Goal: Information Seeking & Learning: Find contact information

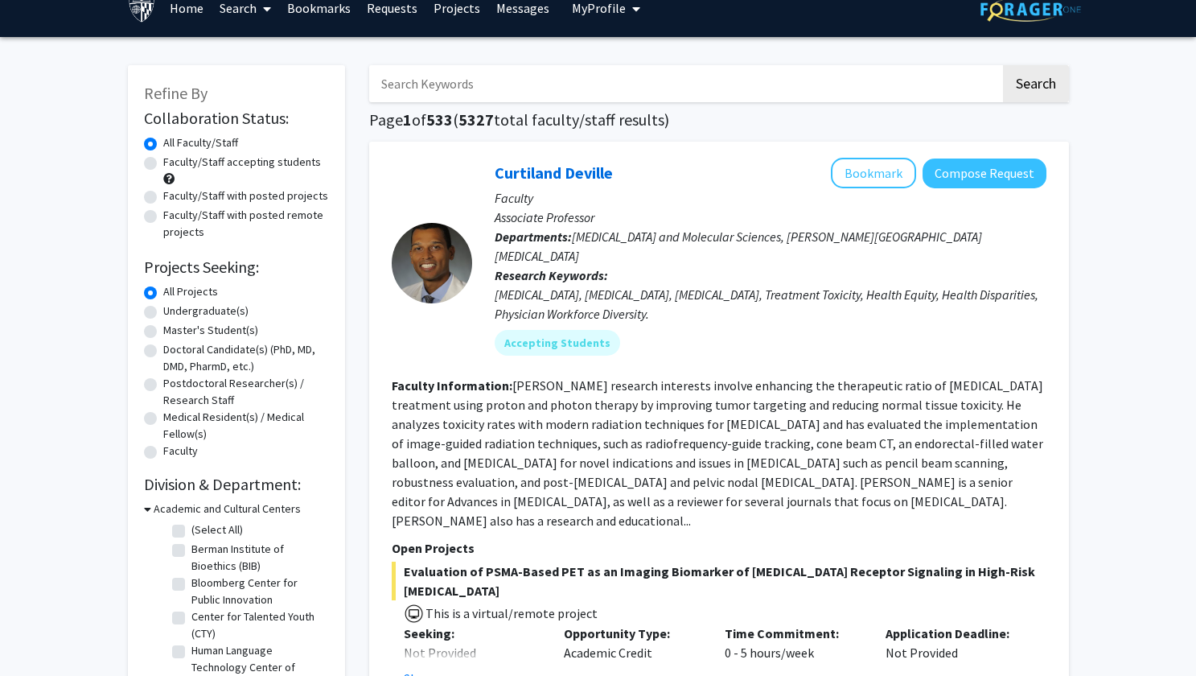
scroll to position [27, 0]
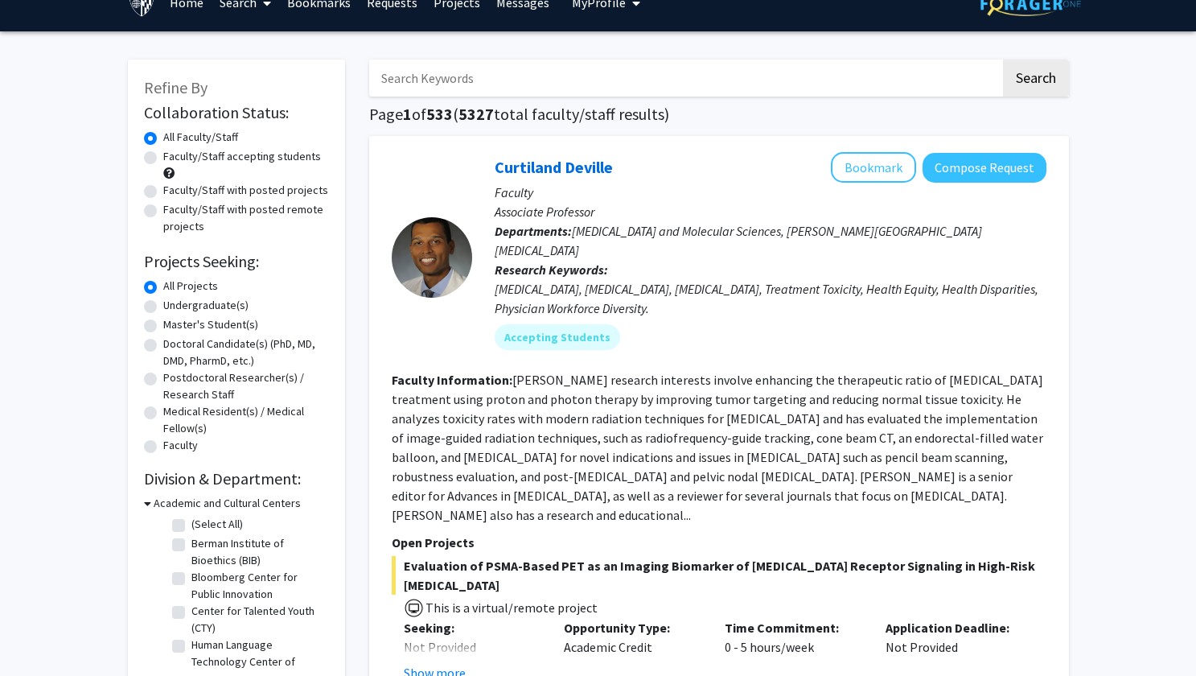
click at [163, 157] on label "Faculty/Staff accepting students" at bounding box center [242, 156] width 158 height 17
click at [163, 157] on input "Faculty/Staff accepting students" at bounding box center [168, 153] width 10 height 10
radio input "true"
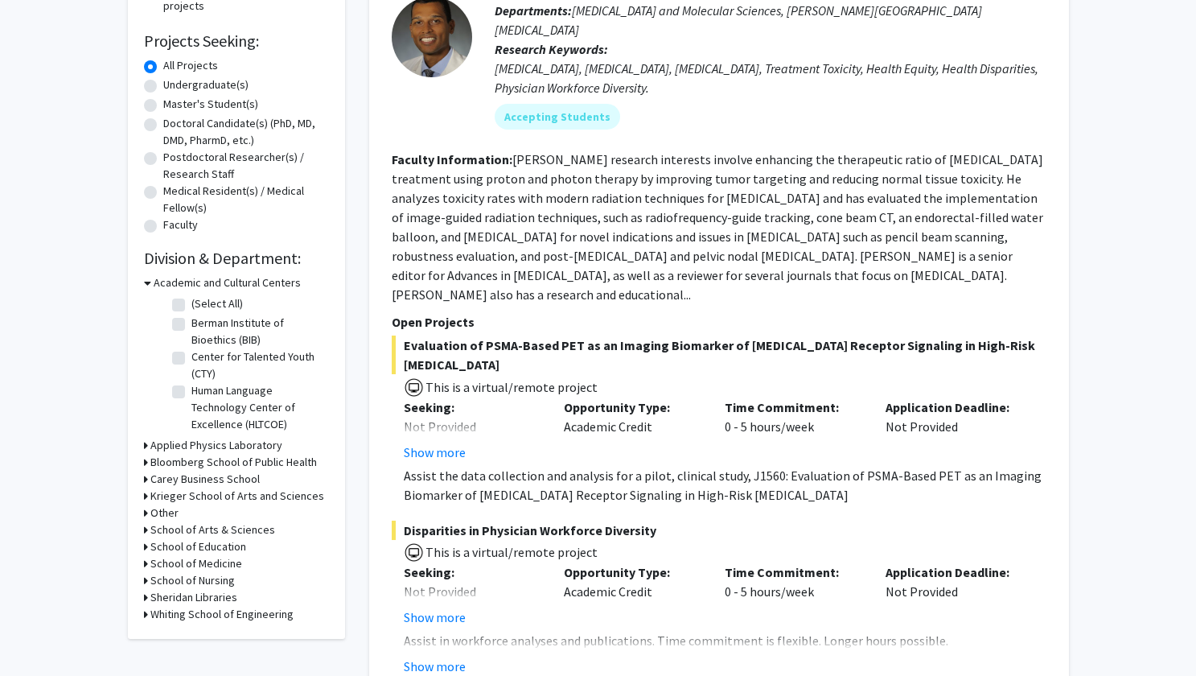
scroll to position [246, 0]
click at [197, 566] on h3 "School of Medicine" at bounding box center [196, 564] width 92 height 17
click at [191, 582] on label "(Select All)" at bounding box center [216, 585] width 51 height 17
click at [191, 582] on input "(Select All)" at bounding box center [196, 582] width 10 height 10
checkbox input "true"
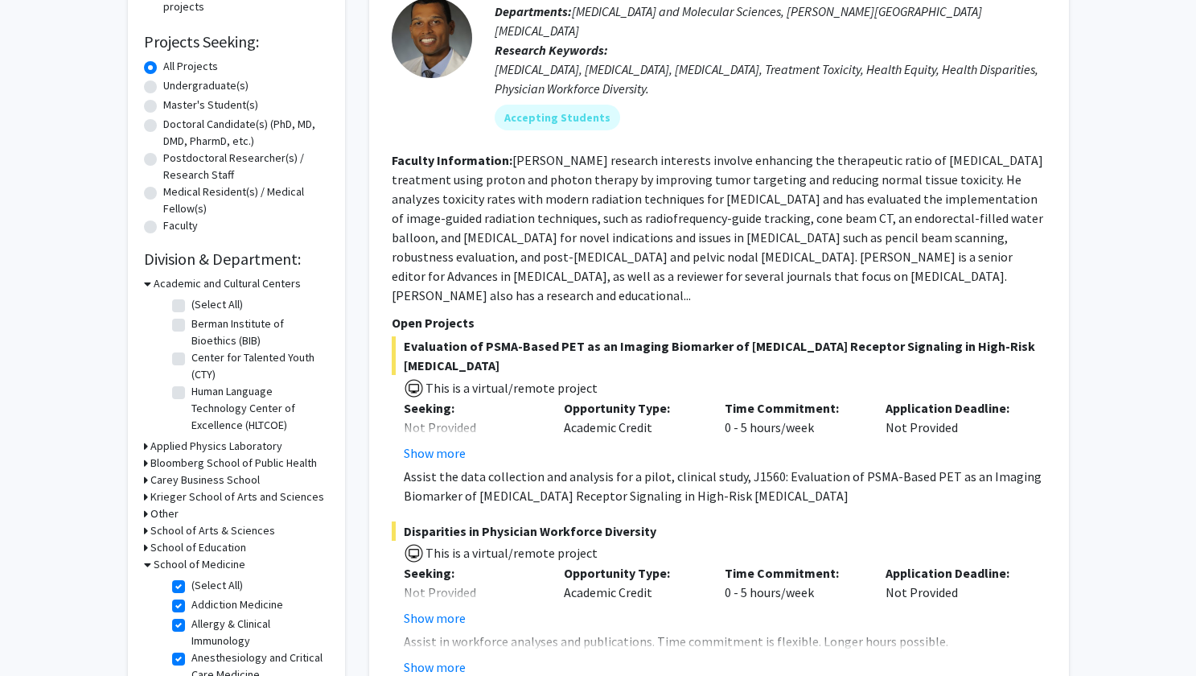
checkbox input "true"
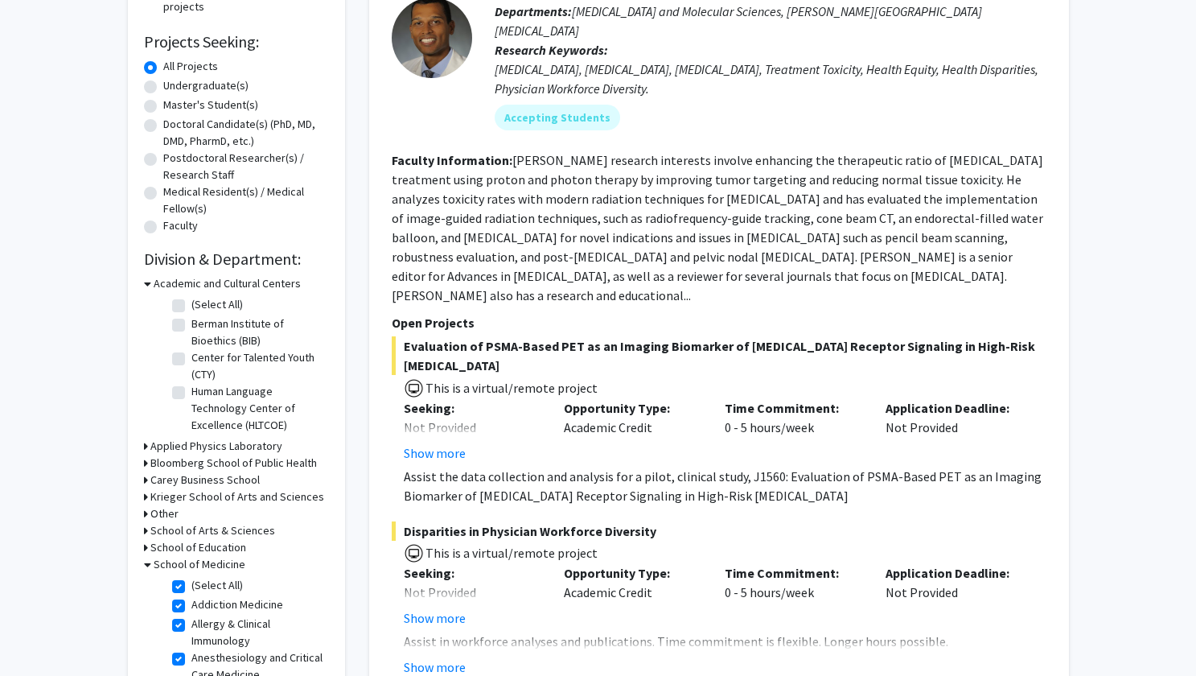
checkbox input "true"
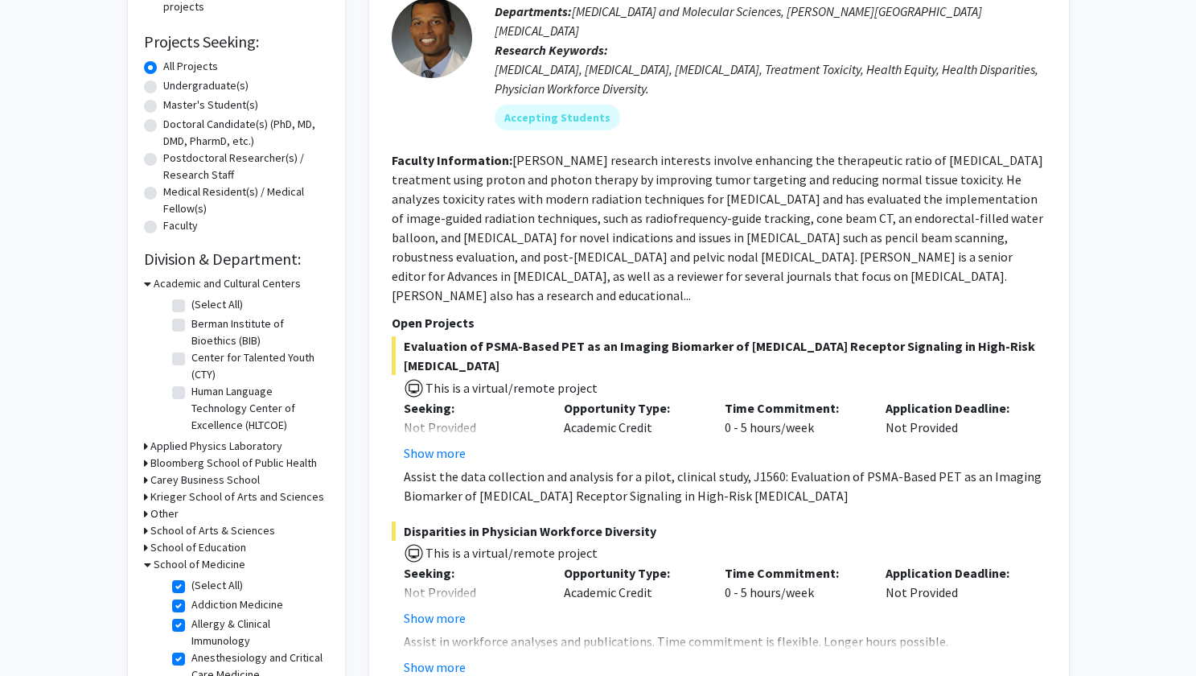
checkbox input "true"
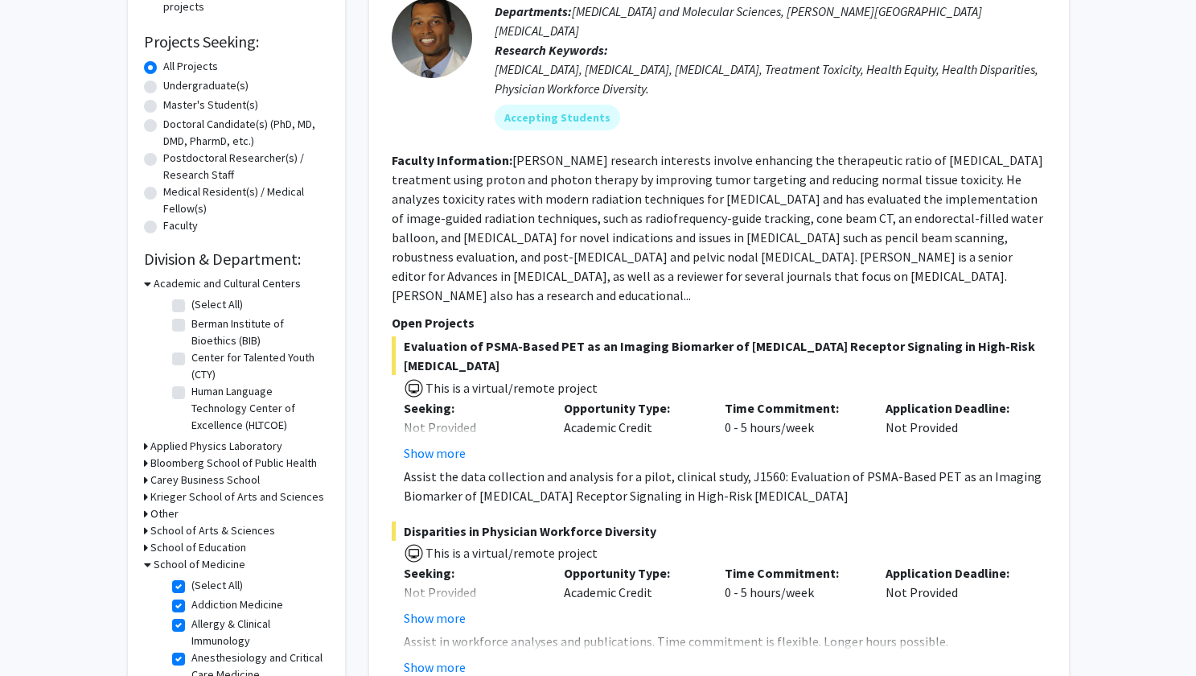
checkbox input "true"
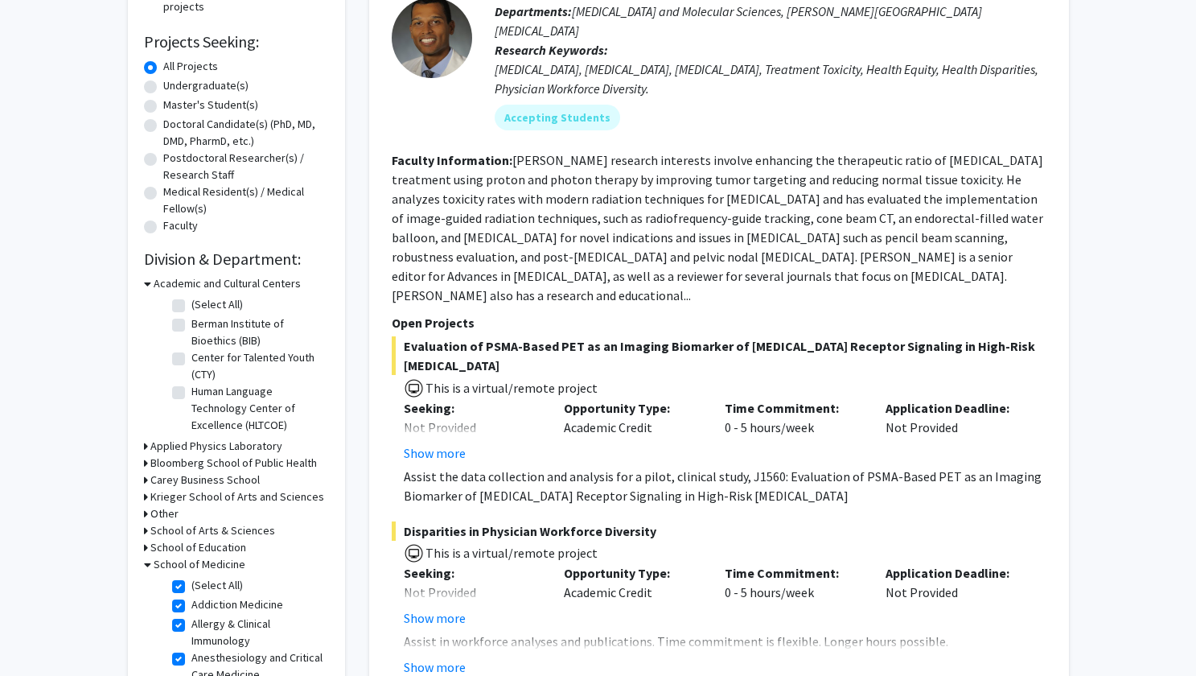
checkbox input "true"
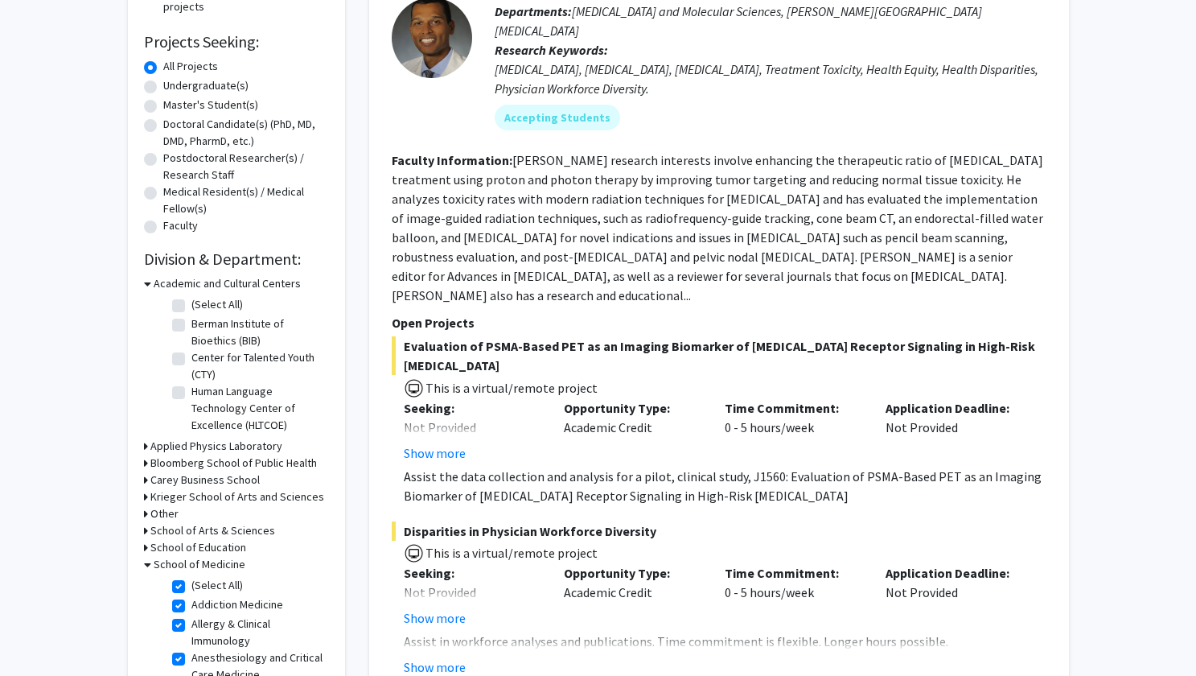
checkbox input "true"
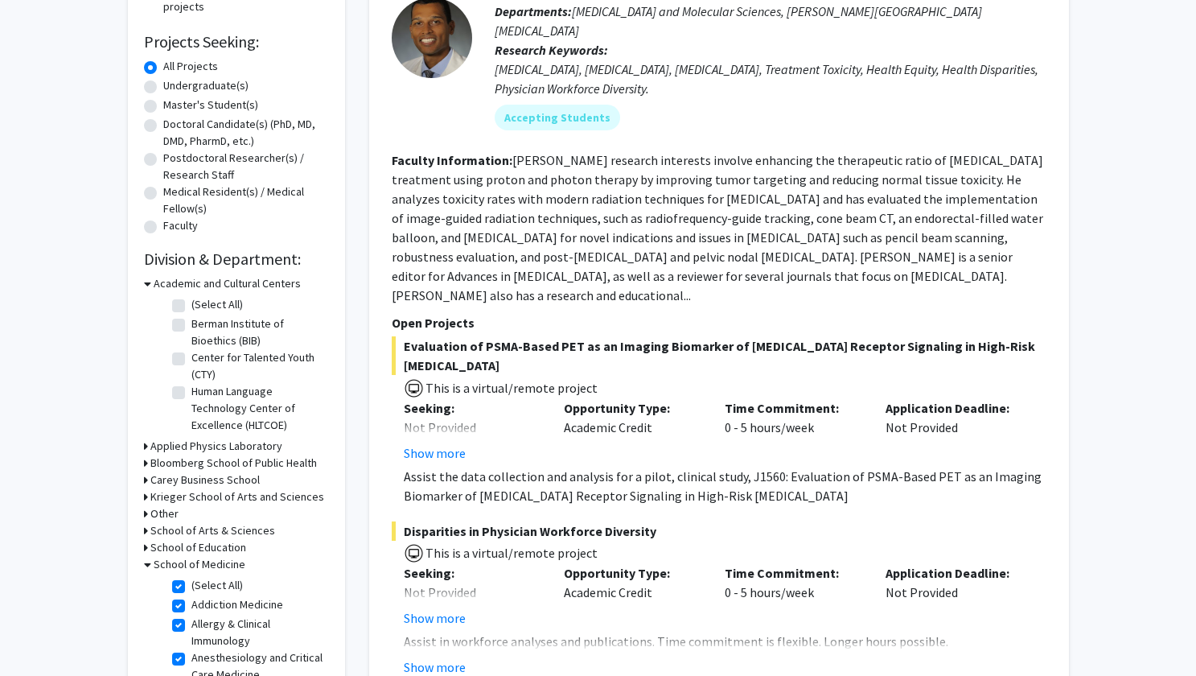
checkbox input "true"
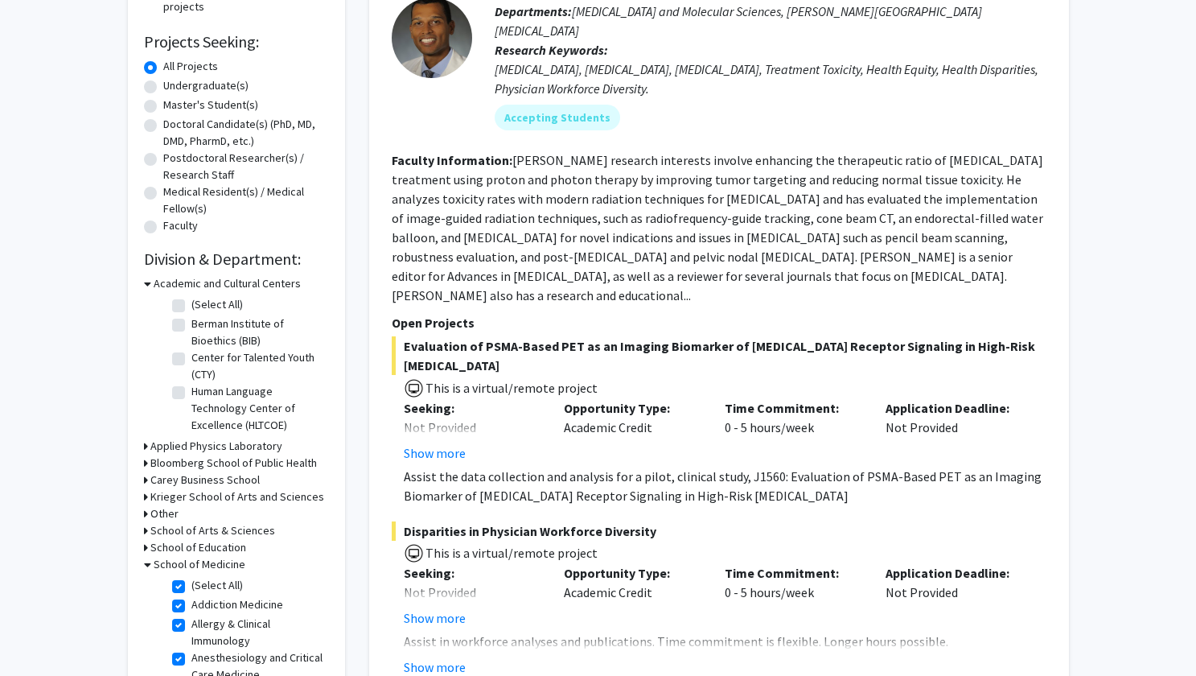
checkbox input "true"
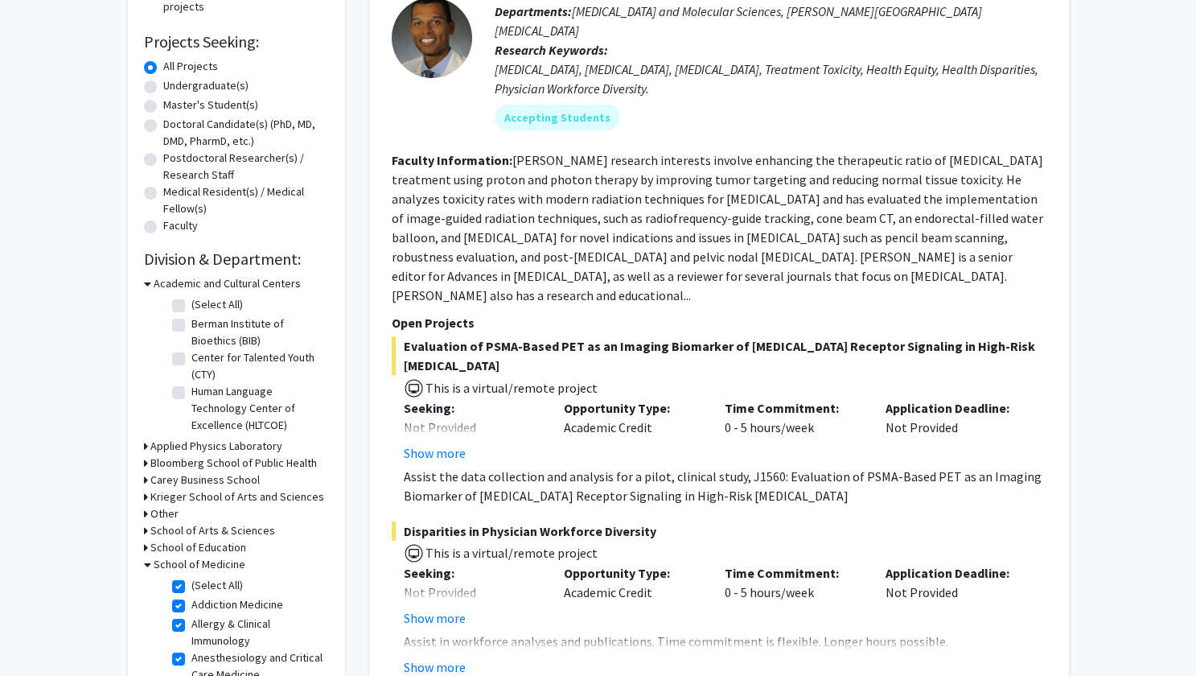
checkbox input "true"
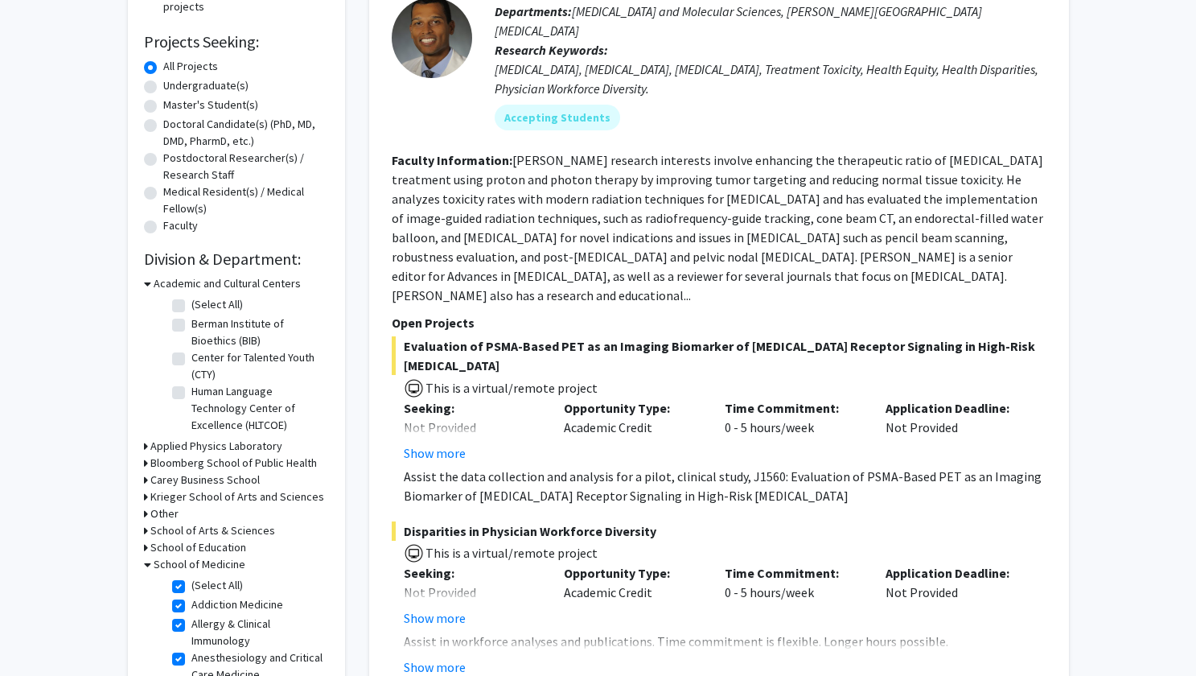
checkbox input "true"
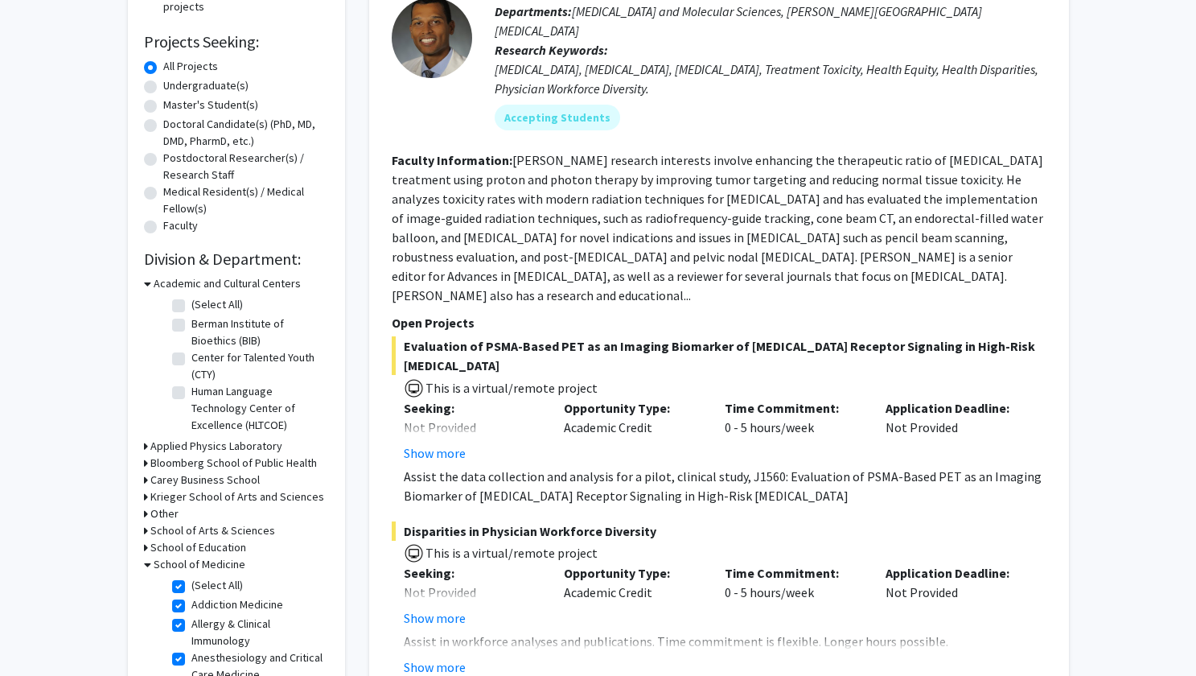
checkbox input "true"
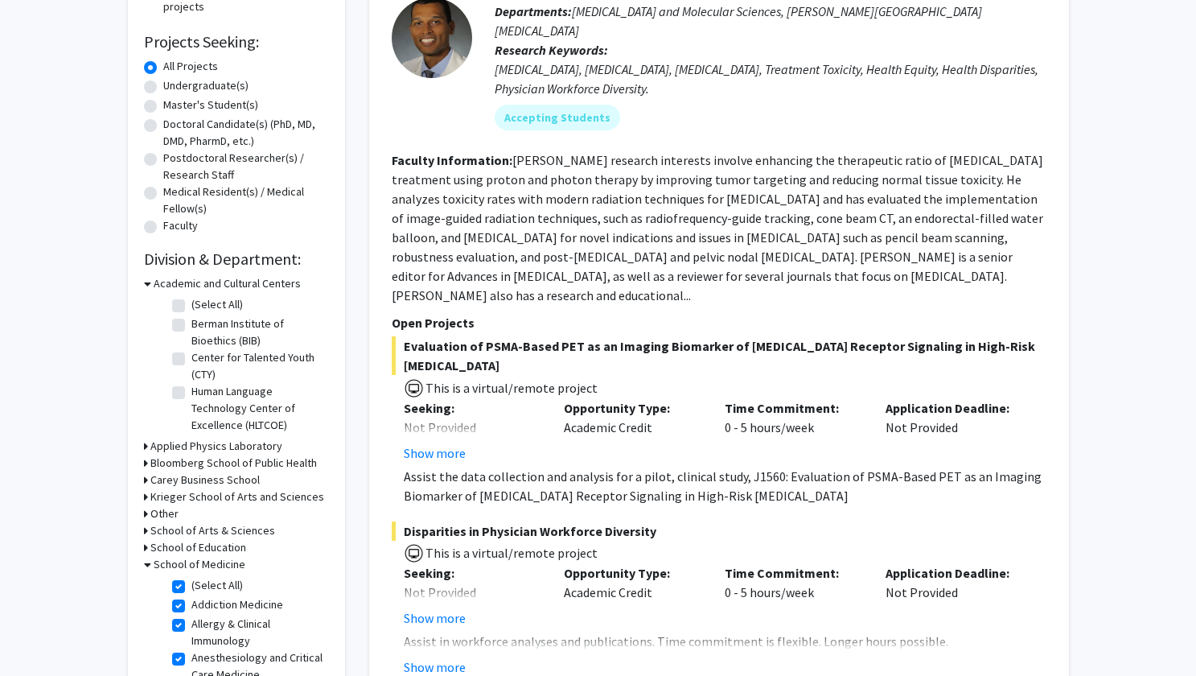
checkbox input "true"
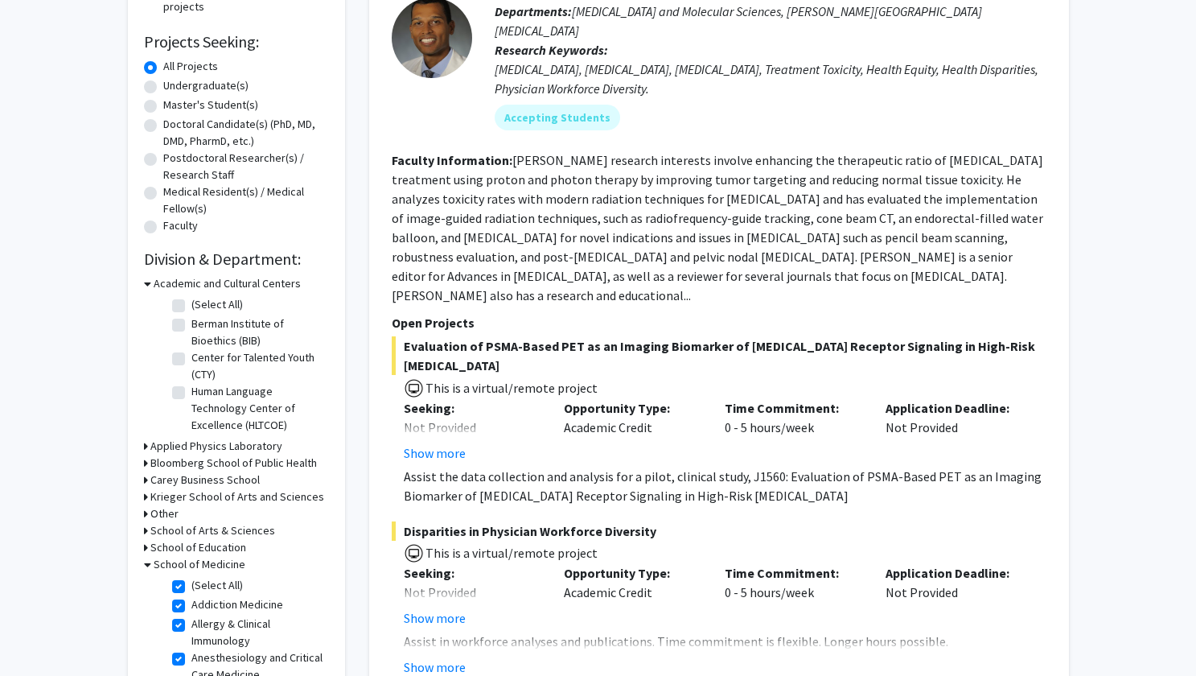
checkbox input "true"
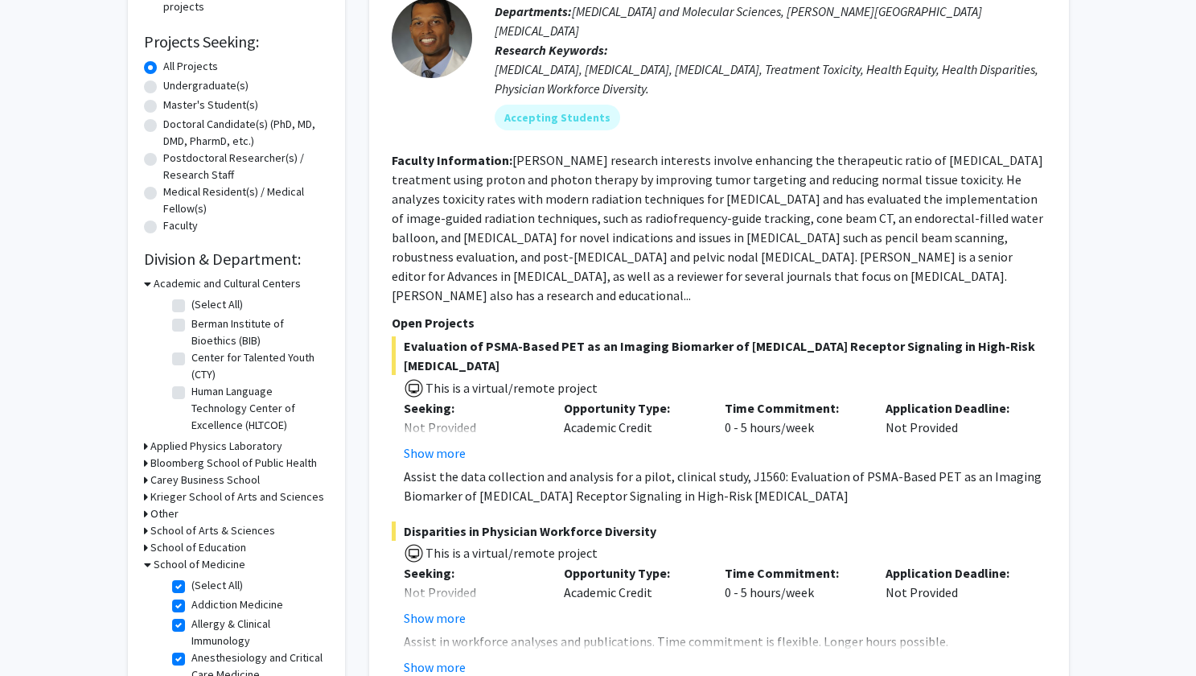
checkbox input "true"
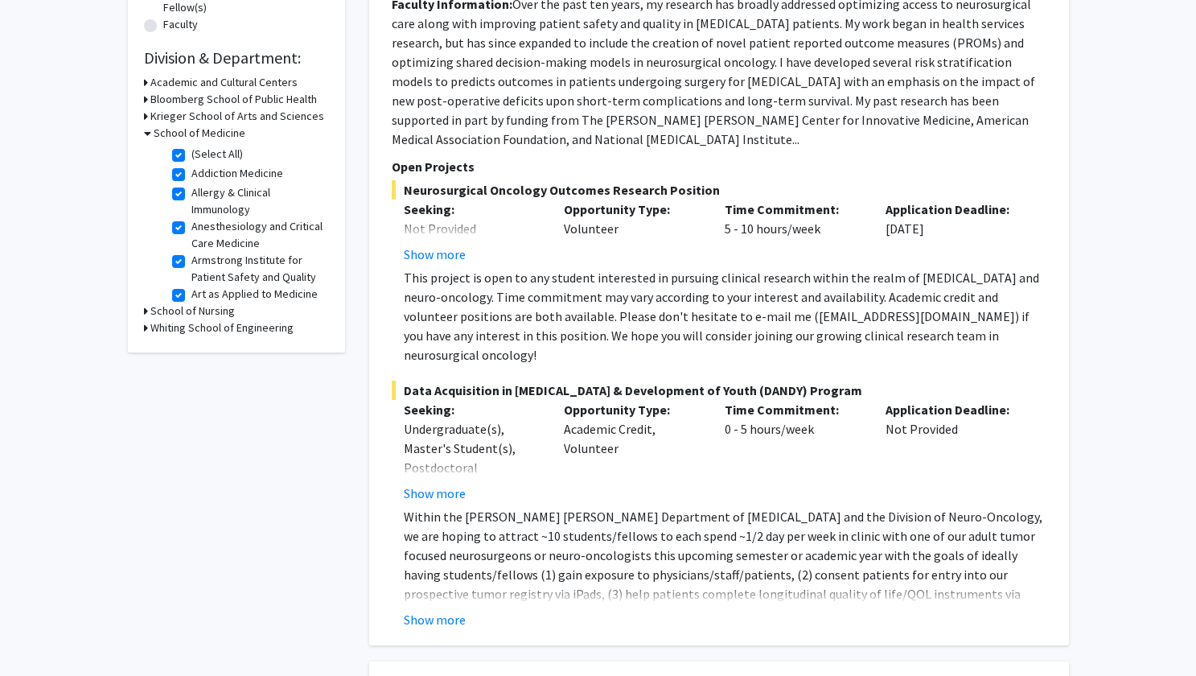
scroll to position [166, 0]
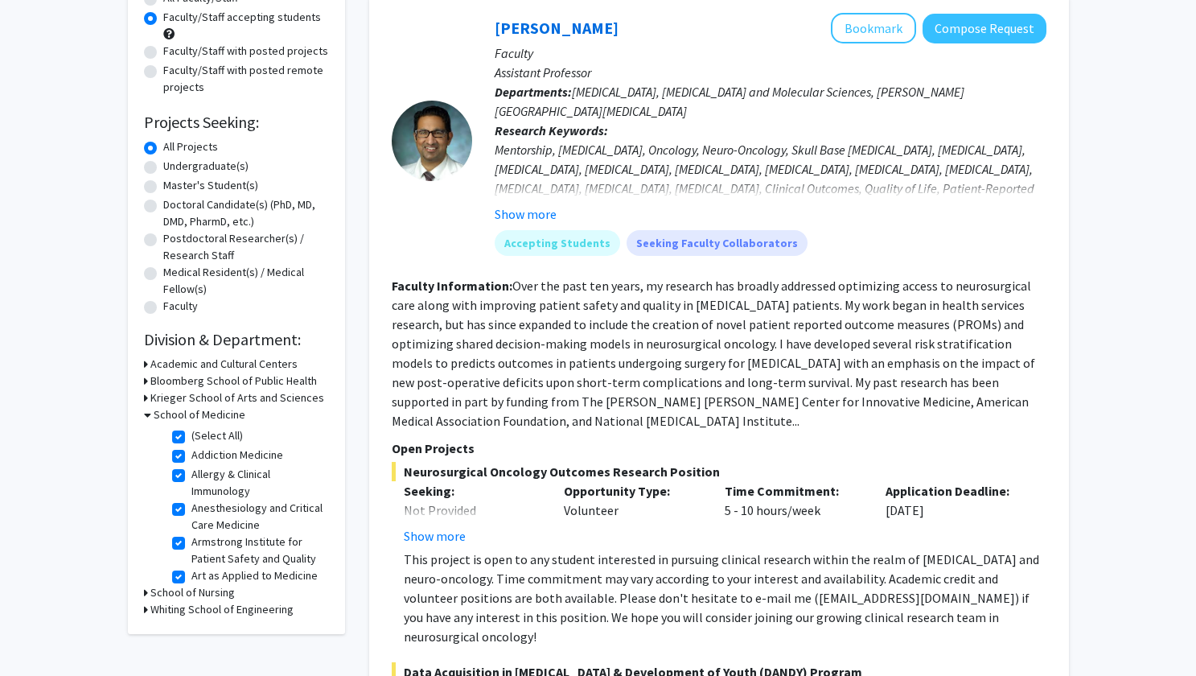
click at [576, 39] on div "[PERSON_NAME] Bookmark Compose Request" at bounding box center [771, 28] width 552 height 31
click at [574, 34] on link "[PERSON_NAME]" at bounding box center [557, 28] width 124 height 20
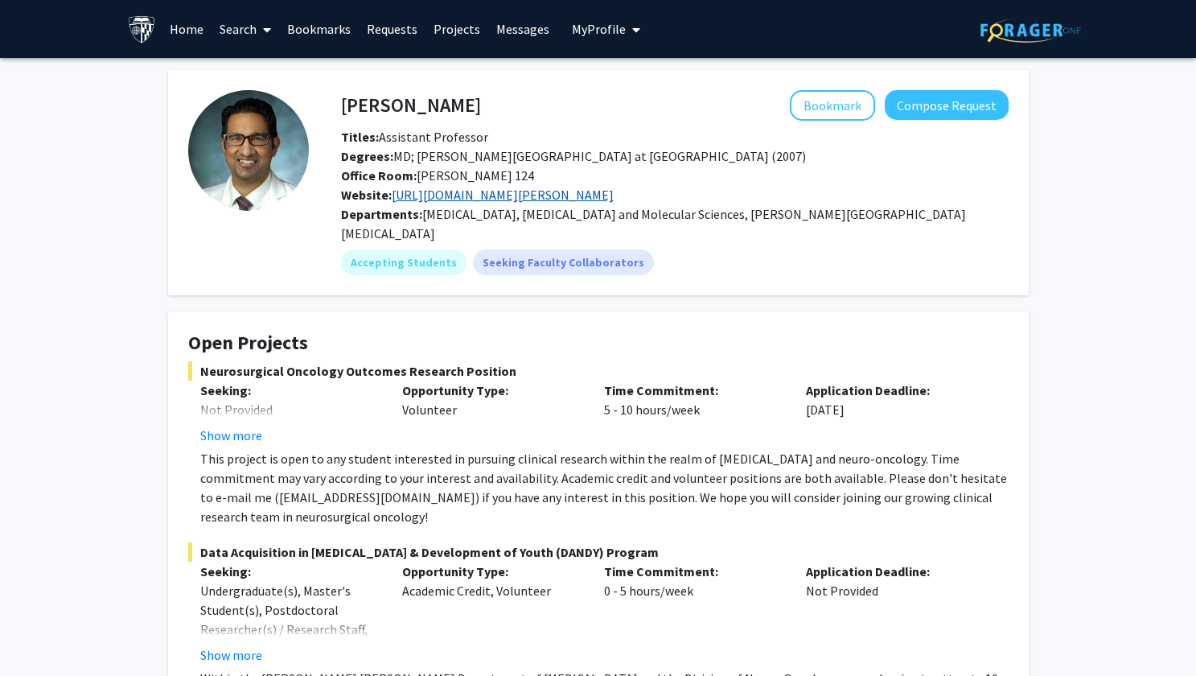
click at [471, 200] on link "[URL][DOMAIN_NAME][PERSON_NAME]" at bounding box center [503, 195] width 222 height 16
